Goal: Task Accomplishment & Management: Manage account settings

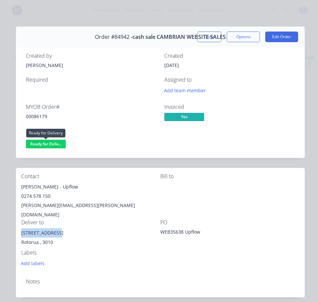
click at [55, 145] on span "Ready for Deliv..." at bounding box center [46, 144] width 40 height 8
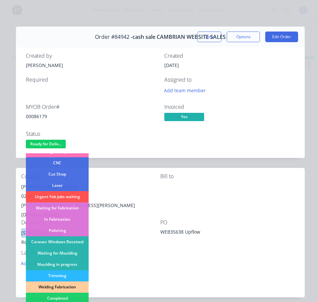
scroll to position [66, 0]
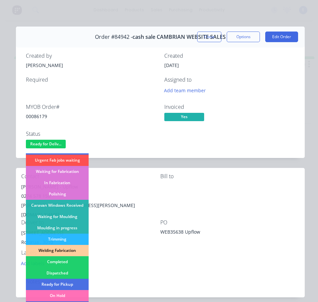
drag, startPoint x: 78, startPoint y: 271, endPoint x: 124, endPoint y: 180, distance: 102.0
click at [78, 270] on div "Dispatched" at bounding box center [57, 272] width 63 height 11
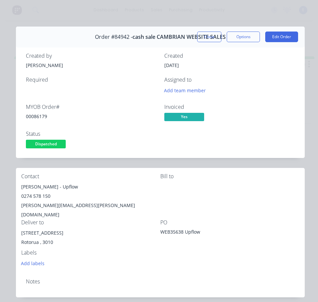
click at [202, 38] on button "Close" at bounding box center [209, 37] width 24 height 11
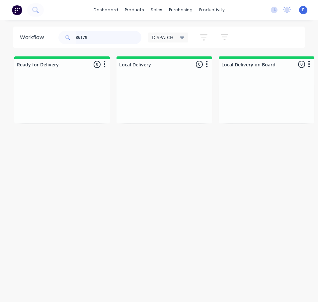
click at [95, 39] on input "86179" at bounding box center [109, 37] width 66 height 13
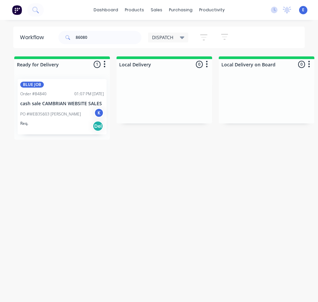
click at [67, 130] on div "Req. Del" at bounding box center [62, 125] width 84 height 11
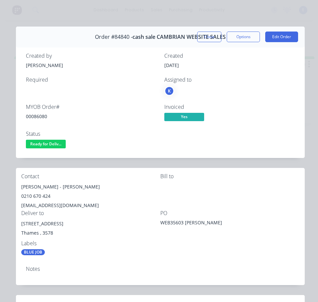
click at [38, 118] on div "00086080" at bounding box center [91, 116] width 130 height 7
copy div "00086080"
drag, startPoint x: 48, startPoint y: 187, endPoint x: 26, endPoint y: 186, distance: 22.9
click at [20, 185] on div "Contact [PERSON_NAME] Butchery 0210 670 424 [EMAIL_ADDRESS][DOMAIN_NAME] Bill t…" at bounding box center [160, 214] width 288 height 93
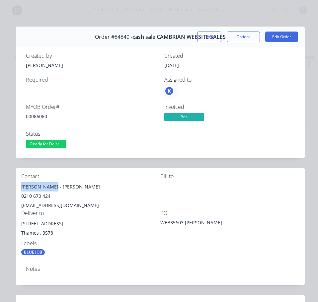
copy div "[PERSON_NAME]"
drag, startPoint x: 52, startPoint y: 189, endPoint x: 91, endPoint y: 189, distance: 39.5
click at [94, 191] on div "[PERSON_NAME] Butchery 0210 670 424 [EMAIL_ADDRESS][DOMAIN_NAME]" at bounding box center [90, 196] width 139 height 28
click at [83, 194] on div "0210 670 424" at bounding box center [90, 195] width 139 height 9
click at [53, 186] on div "[PERSON_NAME] - [PERSON_NAME]" at bounding box center [90, 186] width 139 height 9
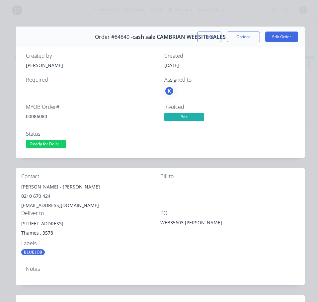
click at [50, 188] on div "[PERSON_NAME] - [PERSON_NAME]" at bounding box center [90, 186] width 139 height 9
drag, startPoint x: 52, startPoint y: 186, endPoint x: 84, endPoint y: 188, distance: 31.9
click at [91, 188] on div "[PERSON_NAME] - [PERSON_NAME]" at bounding box center [90, 186] width 139 height 9
copy div "Burtons Butchery"
click at [35, 196] on div "0210 670 424" at bounding box center [90, 195] width 139 height 9
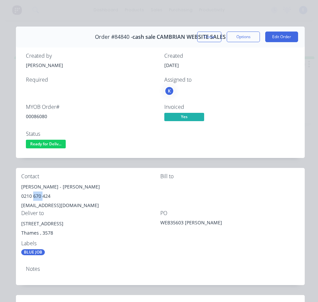
click at [35, 196] on div "0210 670 424" at bounding box center [90, 195] width 139 height 9
copy div "0210 670 424"
click at [57, 206] on div "[EMAIL_ADDRESS][DOMAIN_NAME]" at bounding box center [90, 205] width 139 height 9
click at [56, 206] on div "[EMAIL_ADDRESS][DOMAIN_NAME]" at bounding box center [90, 205] width 139 height 9
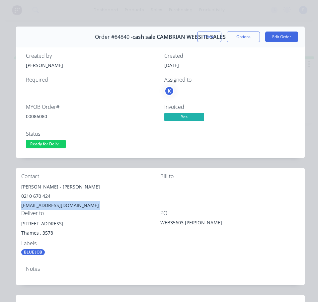
click at [56, 206] on div "[EMAIL_ADDRESS][DOMAIN_NAME]" at bounding box center [90, 205] width 139 height 9
copy div "[EMAIL_ADDRESS][DOMAIN_NAME]"
drag, startPoint x: 72, startPoint y: 224, endPoint x: 20, endPoint y: 226, distance: 51.8
click at [20, 226] on div "Contact [PERSON_NAME] Butchery 0210 670 424 [EMAIL_ADDRESS][DOMAIN_NAME] Bill t…" at bounding box center [160, 214] width 288 height 93
copy div "[STREET_ADDRESS]"
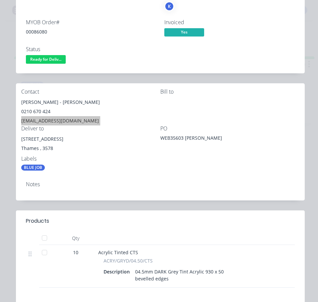
scroll to position [33, 0]
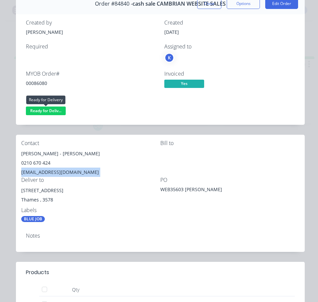
drag, startPoint x: 43, startPoint y: 110, endPoint x: 44, endPoint y: 120, distance: 9.4
click at [43, 110] on span "Ready for Deliv..." at bounding box center [46, 110] width 40 height 8
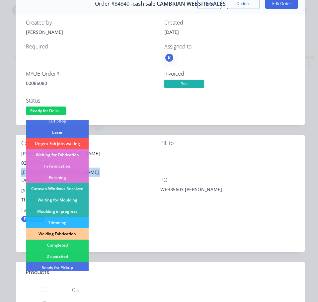
scroll to position [99, 0]
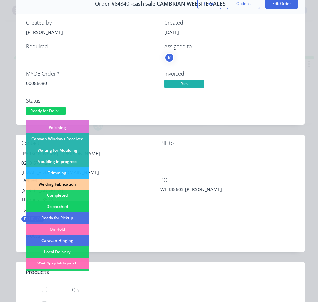
click at [70, 204] on div "Dispatched" at bounding box center [57, 206] width 63 height 11
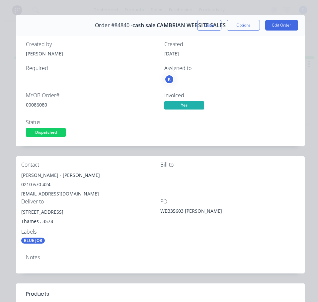
scroll to position [0, 0]
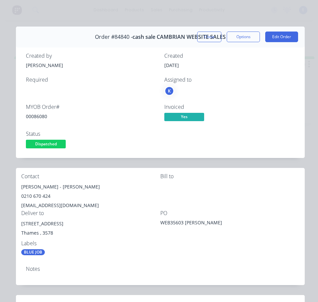
click at [208, 36] on button "Close" at bounding box center [209, 37] width 24 height 11
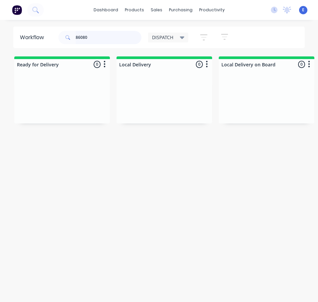
click at [109, 38] on input "86080" at bounding box center [109, 37] width 66 height 13
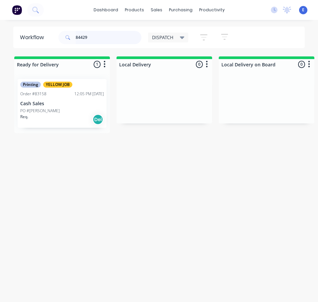
type input "84429"
click at [72, 121] on div "Req. Del" at bounding box center [62, 119] width 84 height 11
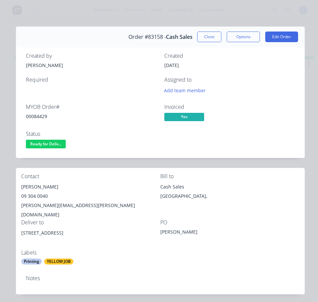
click at [39, 117] on div "00084429" at bounding box center [91, 116] width 130 height 7
copy div "00084429"
click at [28, 185] on div "[PERSON_NAME]" at bounding box center [90, 186] width 139 height 9
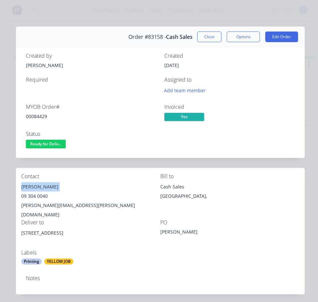
click at [28, 185] on div "[PERSON_NAME]" at bounding box center [90, 186] width 139 height 9
copy div "[PERSON_NAME]"
click at [40, 192] on div "09 304 0040" at bounding box center [90, 195] width 139 height 9
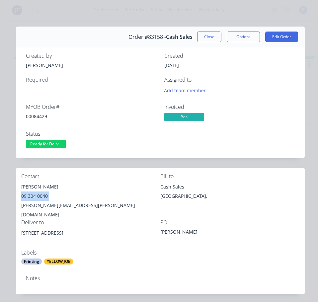
copy div "09 304 0040"
click at [52, 207] on div "[PERSON_NAME][EMAIL_ADDRESS][PERSON_NAME][DOMAIN_NAME]" at bounding box center [90, 210] width 139 height 19
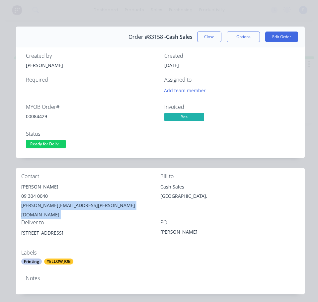
click at [52, 207] on div "[PERSON_NAME][EMAIL_ADDRESS][PERSON_NAME][DOMAIN_NAME]" at bounding box center [90, 210] width 139 height 19
copy div "[PERSON_NAME][EMAIL_ADDRESS][PERSON_NAME][DOMAIN_NAME]"
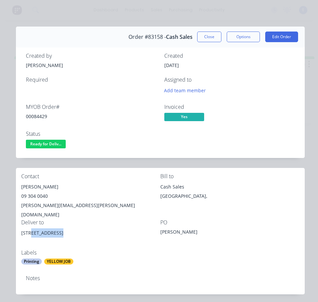
drag, startPoint x: 60, startPoint y: 221, endPoint x: 32, endPoint y: 223, distance: 28.9
click at [32, 228] on div "[STREET_ADDRESS]" at bounding box center [90, 232] width 139 height 9
click at [97, 179] on div "Contact [PERSON_NAME] [PHONE_NUMBER] [PERSON_NAME][EMAIL_ADDRESS][PERSON_NAME][…" at bounding box center [90, 196] width 139 height 46
